Goal: Transaction & Acquisition: Purchase product/service

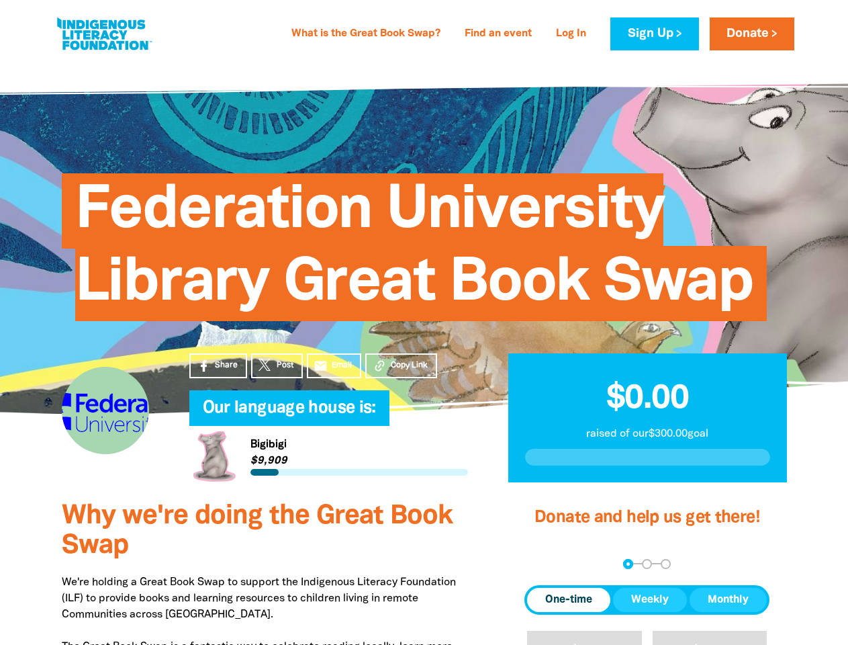
click at [424, 321] on span "Federation University Library Great Book Swap" at bounding box center [414, 252] width 678 height 138
click at [401, 365] on span "Copy Link" at bounding box center [409, 365] width 37 height 12
click at [543, 563] on div "arrow_back Back Step 1 Step 2 Step 3" at bounding box center [647, 564] width 245 height 10
click at [628, 563] on div "Navigate to step 1 of 3 to enter your donation amount" at bounding box center [628, 563] width 3 height 3
click at [569, 600] on span "One-time" at bounding box center [568, 600] width 47 height 16
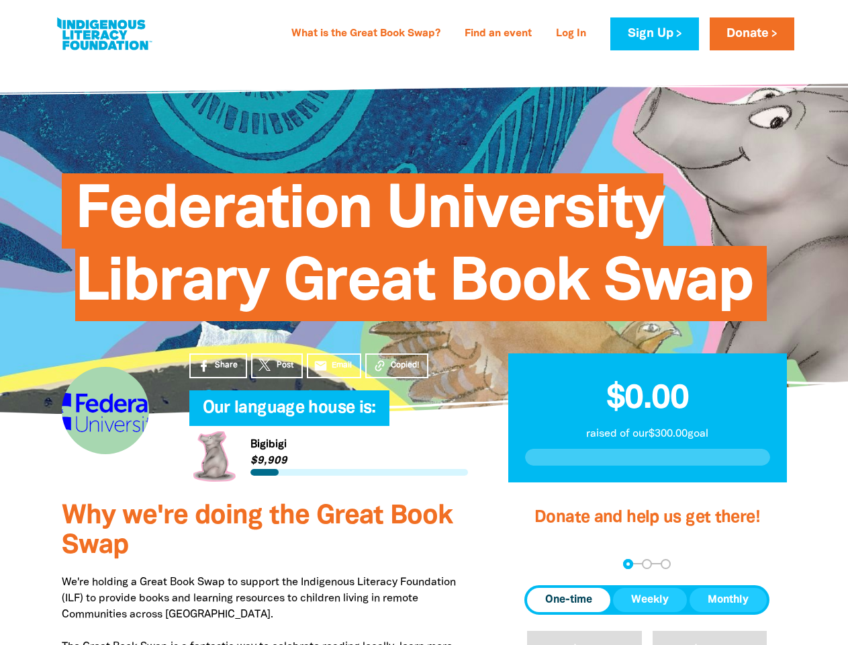
click at [650, 600] on span "Weekly" at bounding box center [650, 600] width 38 height 16
click at [728, 600] on span "Monthly" at bounding box center [728, 600] width 41 height 16
